Goal: Transaction & Acquisition: Obtain resource

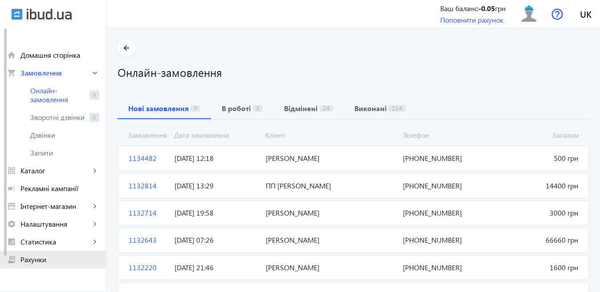
click at [49, 263] on span "Рахунки" at bounding box center [59, 259] width 79 height 9
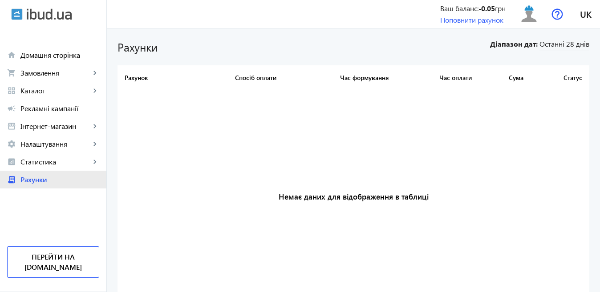
click at [50, 180] on span "Рахунки" at bounding box center [59, 179] width 79 height 9
click at [456, 16] on link "Поповнити рахунок" at bounding box center [471, 19] width 63 height 9
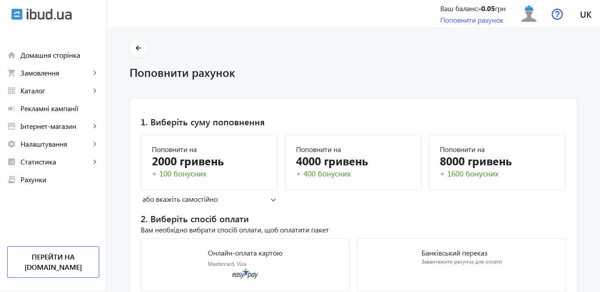
click at [218, 199] on mat-panel-title "або вкажіть самостійно" at bounding box center [206, 199] width 128 height 10
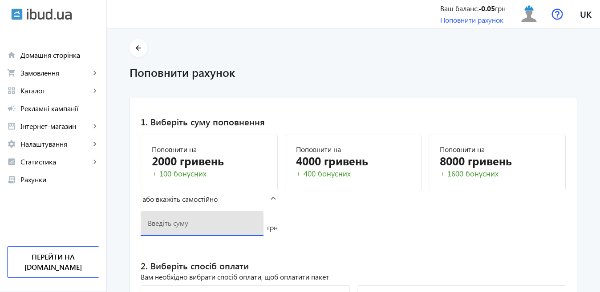
click at [176, 223] on input "number" at bounding box center [202, 223] width 109 height 9
click at [196, 275] on div "Вам необхідно вибрати спосіб оплати, щоб оплатити пакет" at bounding box center [353, 277] width 425 height 10
drag, startPoint x: 193, startPoint y: 227, endPoint x: 121, endPoint y: 232, distance: 72.7
click at [121, 232] on div "arrow_back Поповнити рахунок 1. Виберіть суму поповнення Поповнити на 2000 грив…" at bounding box center [353, 196] width 469 height 315
type input "1000"
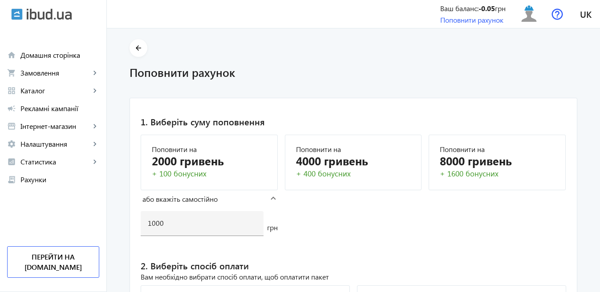
click at [521, 215] on mat-card "1. Виберіть суму поповнення [PERSON_NAME] на 2000 гривень + 100 бонусних Поповн…" at bounding box center [354, 226] width 448 height 257
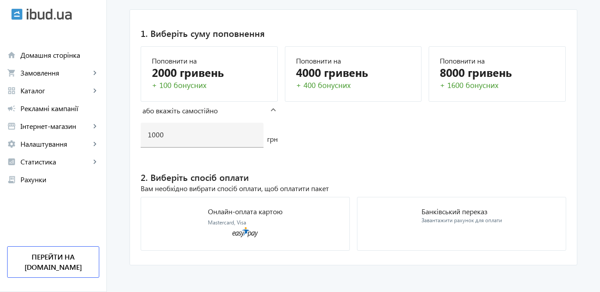
scroll to position [92, 0]
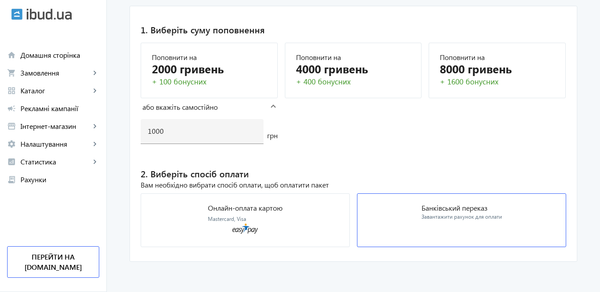
click at [474, 210] on p "Банківський переказ" at bounding box center [461, 208] width 81 height 7
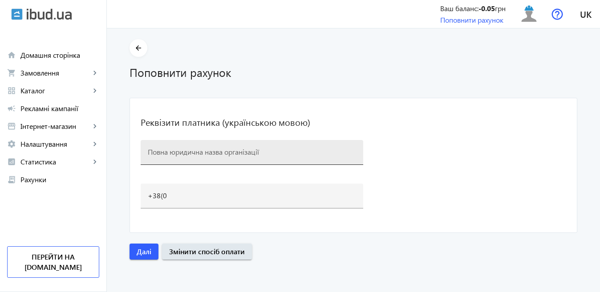
click at [199, 142] on div at bounding box center [252, 152] width 208 height 25
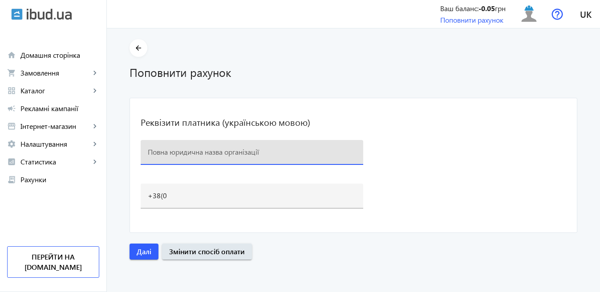
click at [190, 160] on div at bounding box center [252, 152] width 208 height 25
click at [188, 152] on input at bounding box center [252, 151] width 208 height 9
type input "ТОВ "ВЕНЕРА-НК""
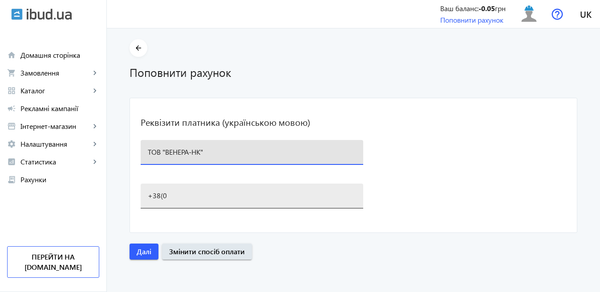
click at [192, 197] on input "+38(0" at bounding box center [252, 195] width 208 height 9
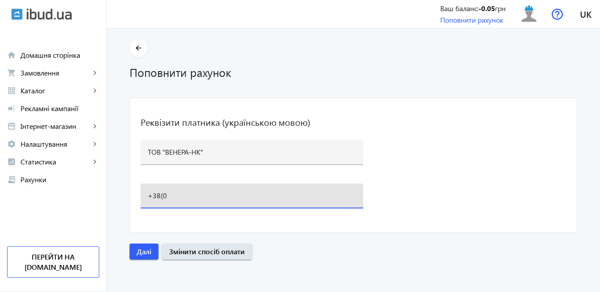
type input "[PHONE_NUMBER]"
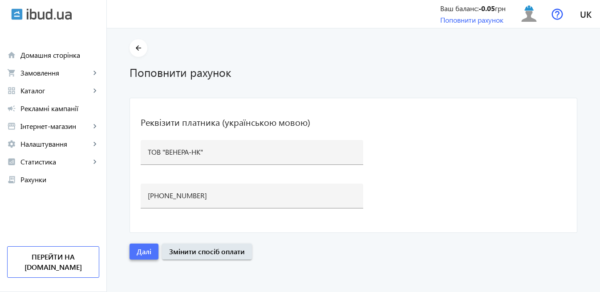
click at [143, 253] on span "Далі" at bounding box center [144, 252] width 15 height 10
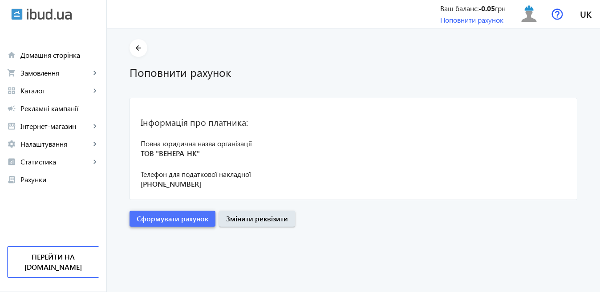
click at [175, 219] on span "Сформувати рахунок" at bounding box center [173, 219] width 72 height 10
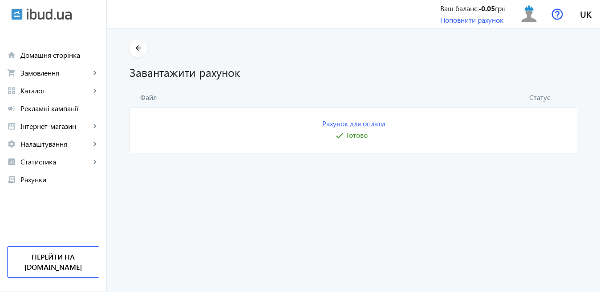
click at [363, 124] on link "Рахунок для оплати" at bounding box center [353, 124] width 63 height 10
